Goal: Information Seeking & Learning: Learn about a topic

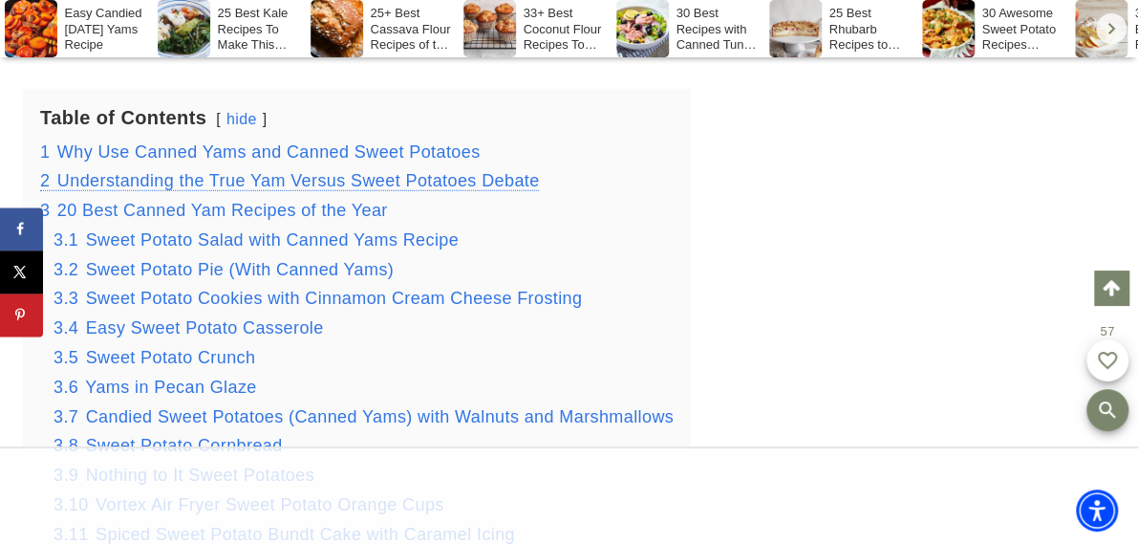
click at [416, 181] on span "Understanding the True Yam Versus Sweet Potatoes Debate" at bounding box center [298, 180] width 482 height 19
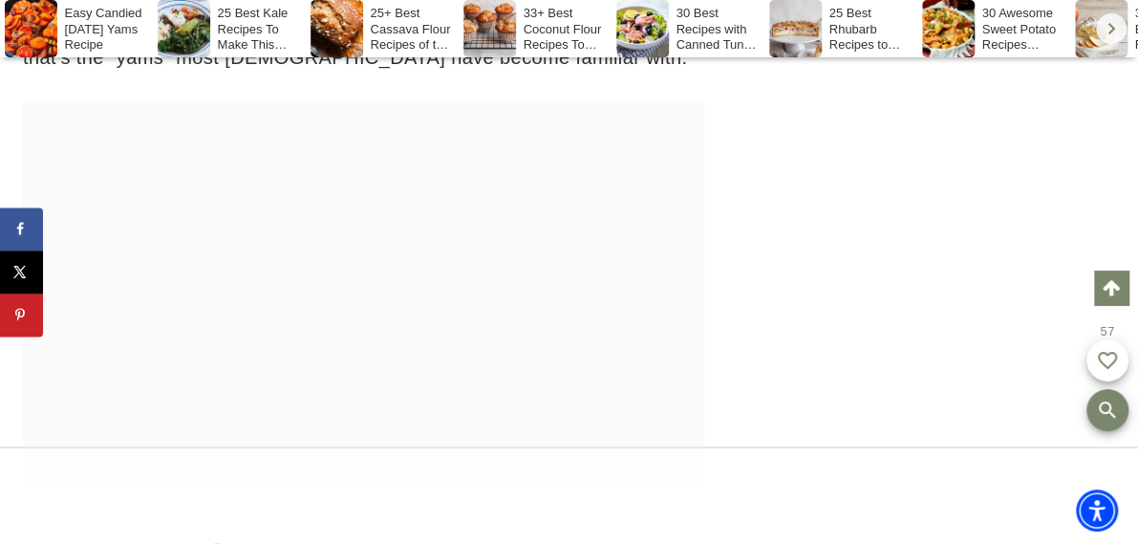
scroll to position [5197, 0]
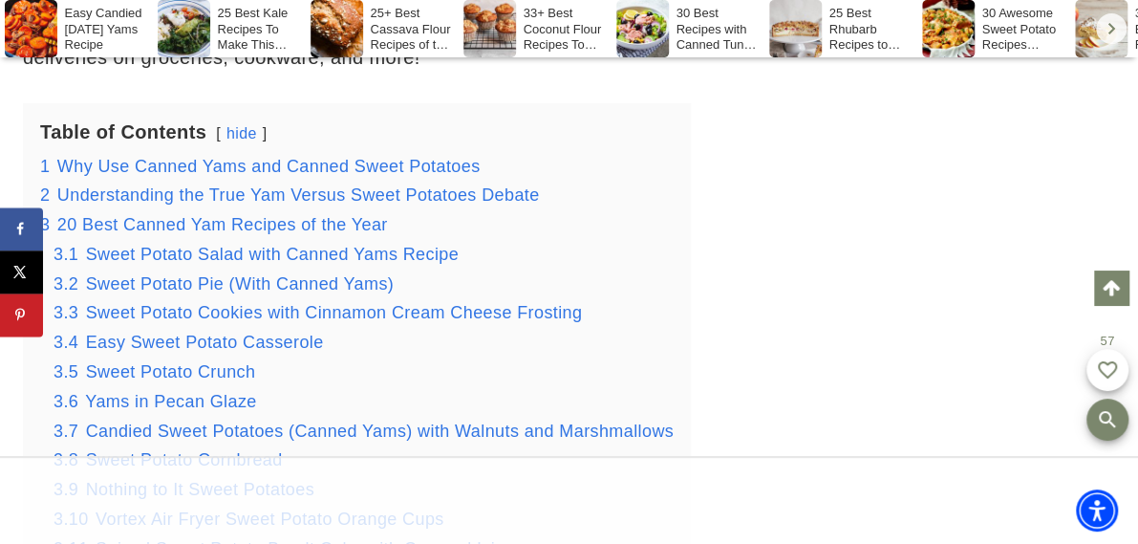
scroll to position [2484, 0]
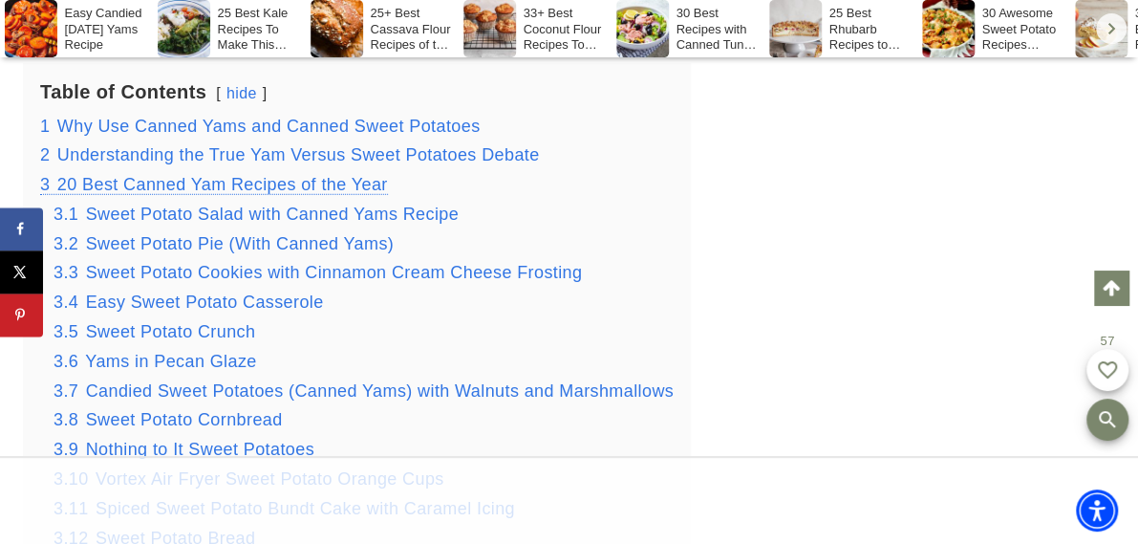
click at [145, 177] on span "20 Best Canned Yam Recipes of the Year" at bounding box center [222, 184] width 331 height 19
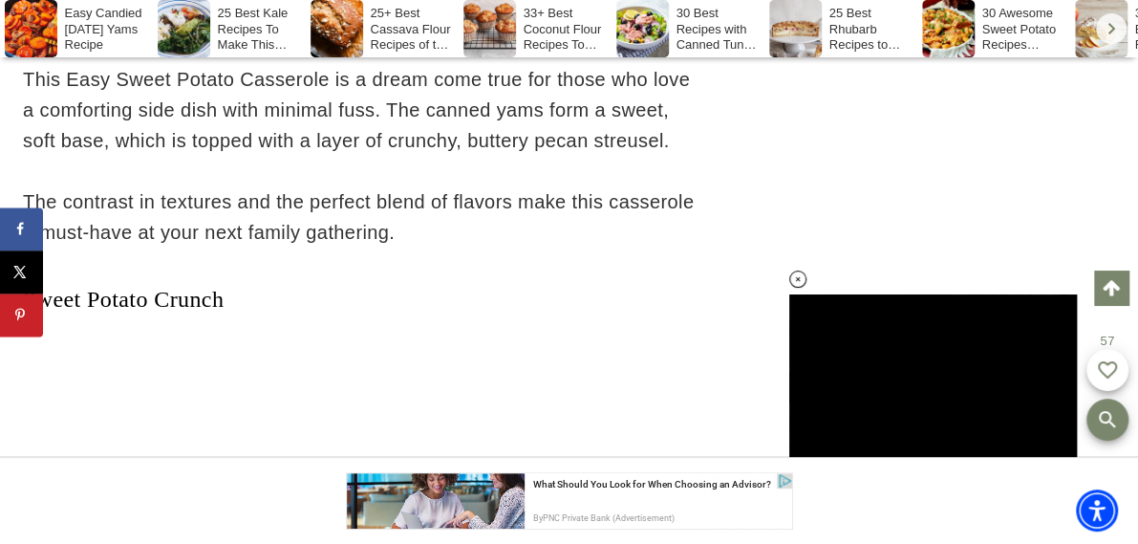
scroll to position [11100, 0]
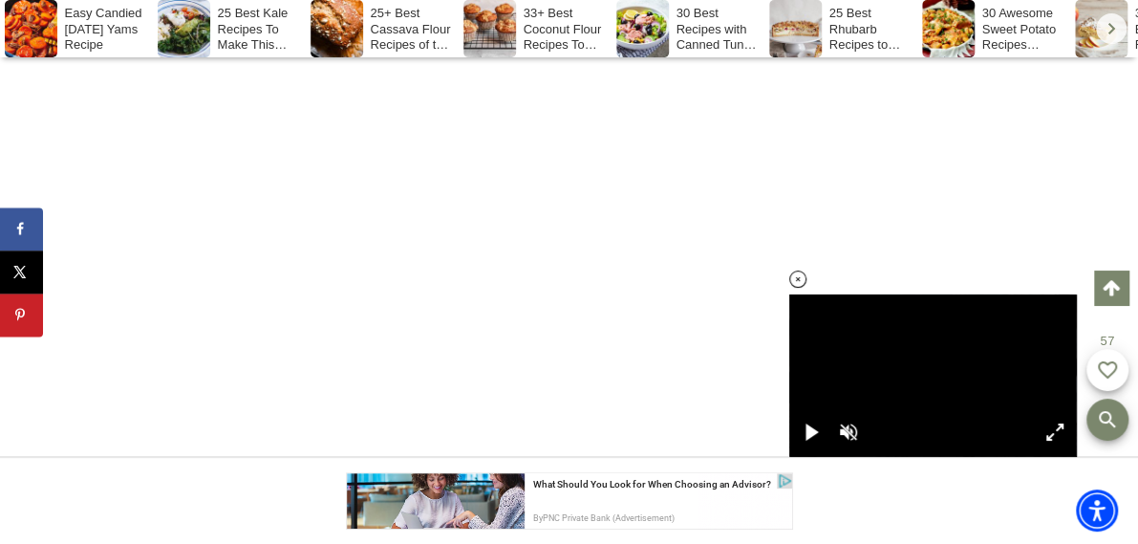
click at [796, 275] on icon at bounding box center [798, 279] width 16 height 16
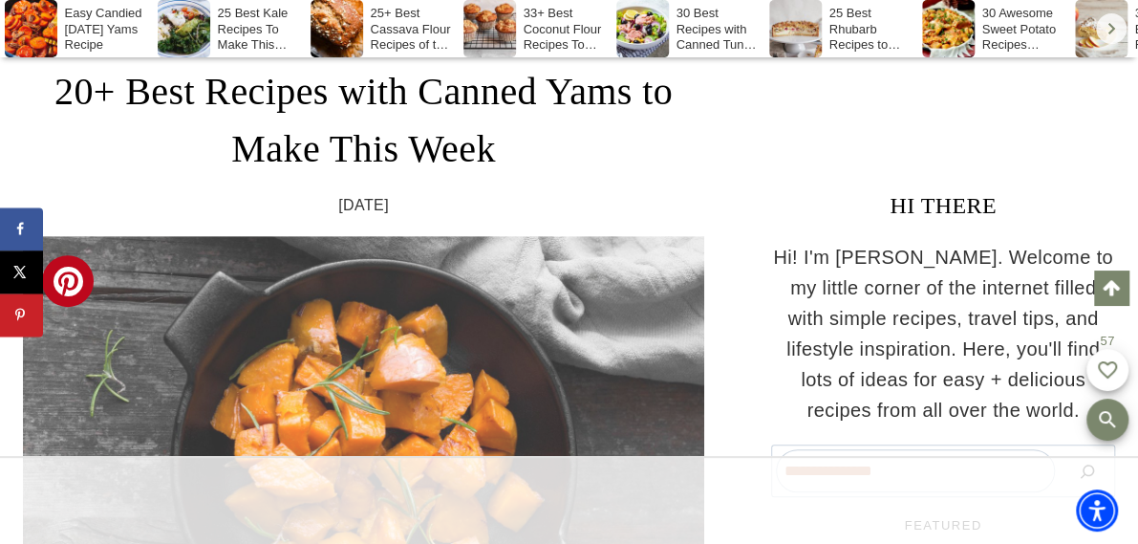
scroll to position [0, 0]
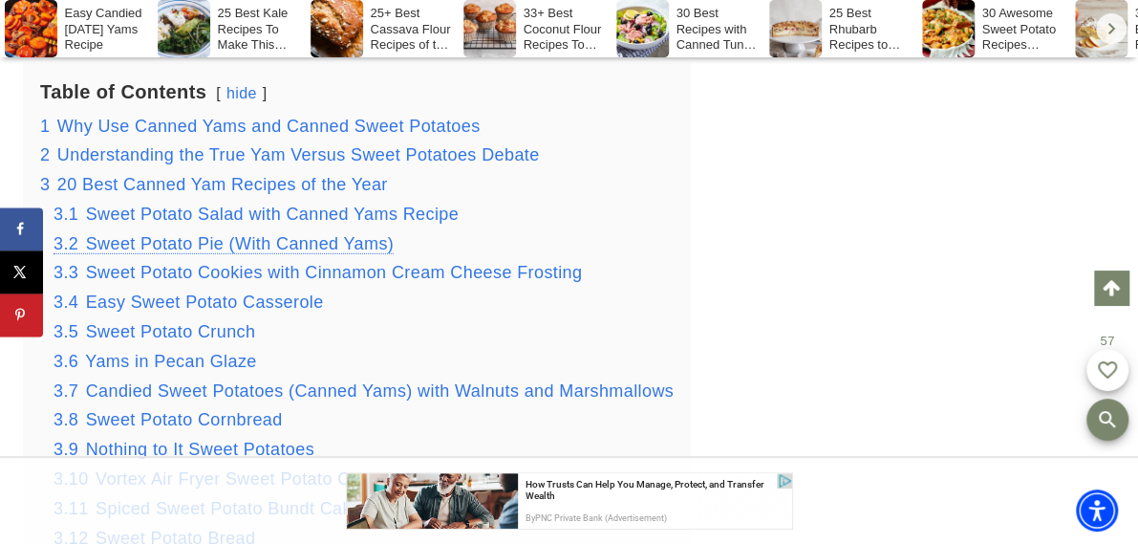
click at [192, 245] on span "Sweet Potato Pie (With Canned Yams)" at bounding box center [240, 243] width 308 height 19
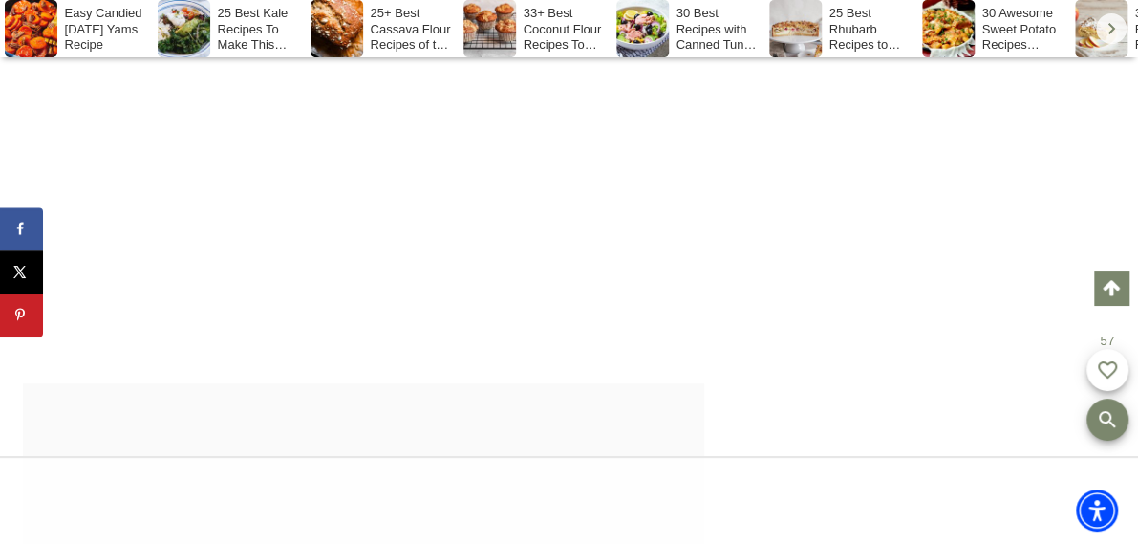
scroll to position [7028, 0]
